Goal: Find contact information: Find contact information

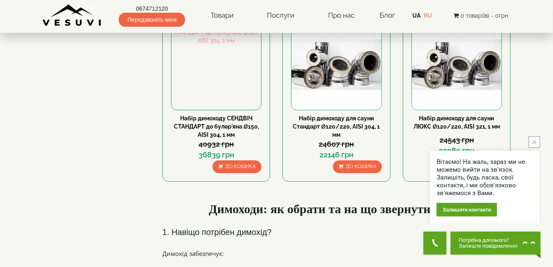
scroll to position [635, 0]
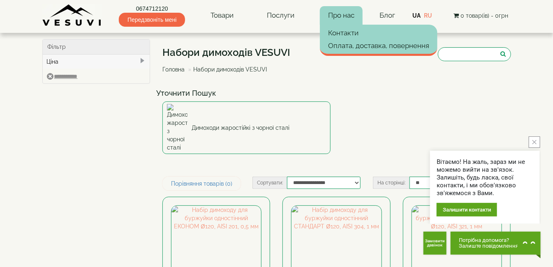
click at [347, 16] on link "Про нас" at bounding box center [341, 15] width 43 height 19
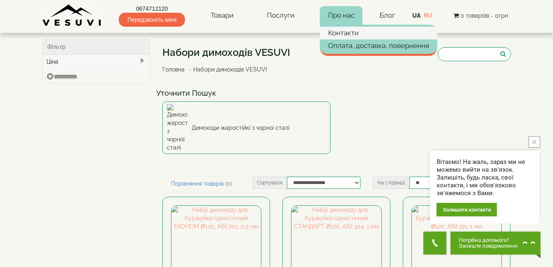
click at [350, 33] on link "Контакти" at bounding box center [379, 33] width 118 height 12
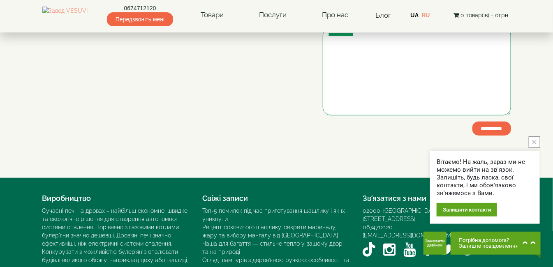
scroll to position [74, 0]
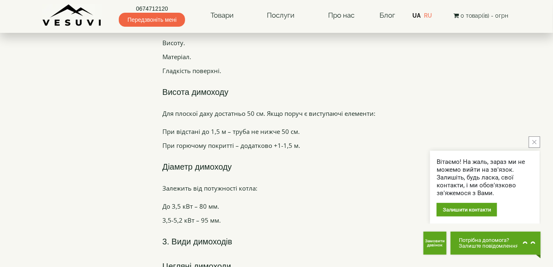
scroll to position [1009, 0]
